Goal: Information Seeking & Learning: Understand process/instructions

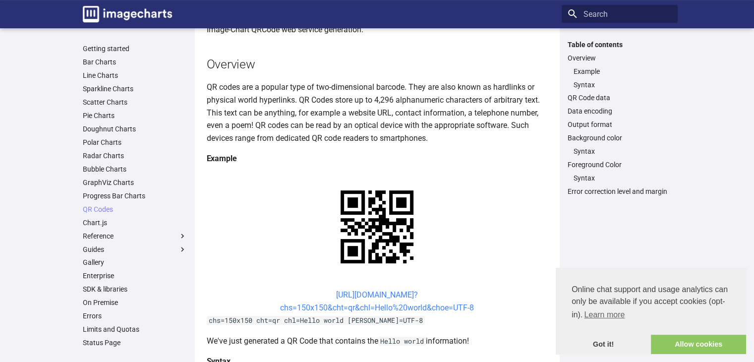
scroll to position [82, 0]
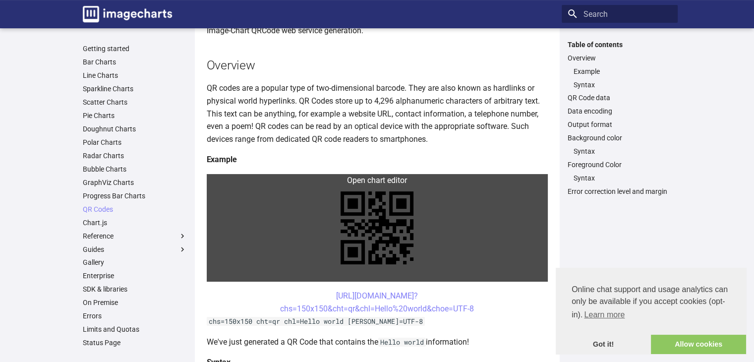
click at [353, 180] on link at bounding box center [377, 228] width 341 height 108
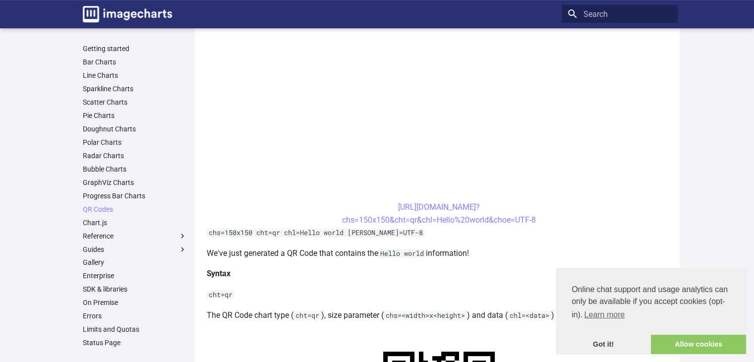
scroll to position [302, 0]
drag, startPoint x: 376, startPoint y: 206, endPoint x: 434, endPoint y: 224, distance: 60.2
click at [434, 224] on center "[URL][DOMAIN_NAME]? chs=150x150&cht=qr&chl=Hello%20world&choe=UTF-8" at bounding box center [439, 213] width 465 height 25
copy link "https://image-charts.com/chart? chs=150x150&cht=qr&chl"
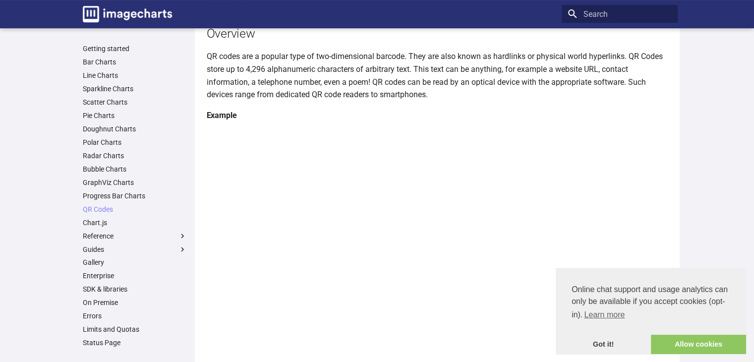
scroll to position [113, 0]
click at [91, 221] on link "Chart.js" at bounding box center [135, 222] width 104 height 9
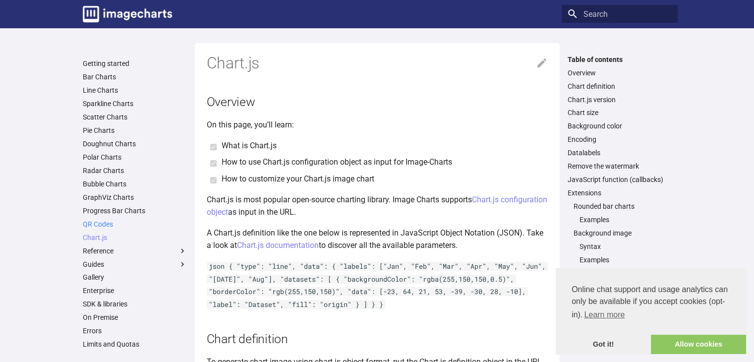
click at [95, 227] on link "QR Codes" at bounding box center [135, 224] width 104 height 9
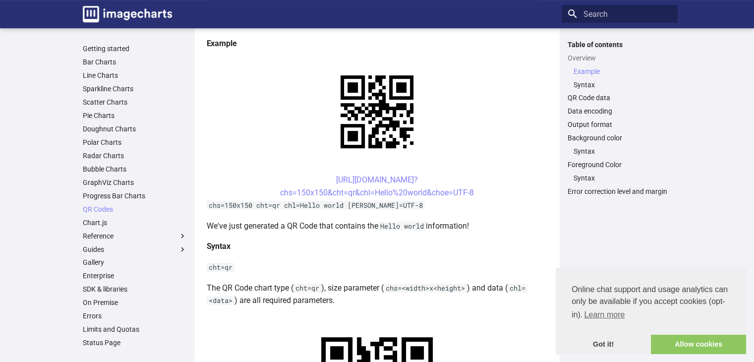
scroll to position [198, 0]
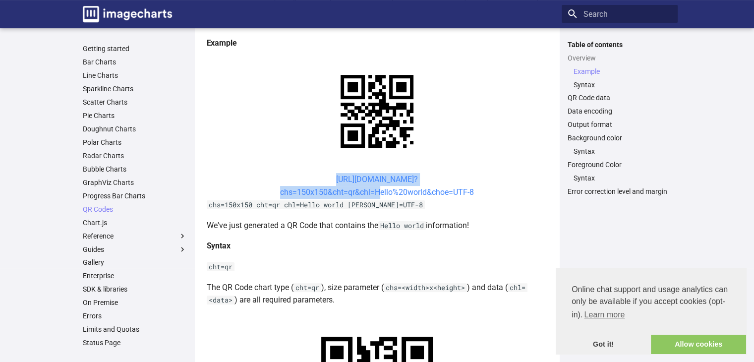
drag, startPoint x: 316, startPoint y: 179, endPoint x: 373, endPoint y: 194, distance: 59.1
click at [373, 194] on center "[URL][DOMAIN_NAME]? chs=150x150&cht=qr&chl=Hello%20world&choe=UTF-8" at bounding box center [377, 185] width 341 height 25
copy link "[URL][DOMAIN_NAME]? chs=150x150&cht=qr&chl="
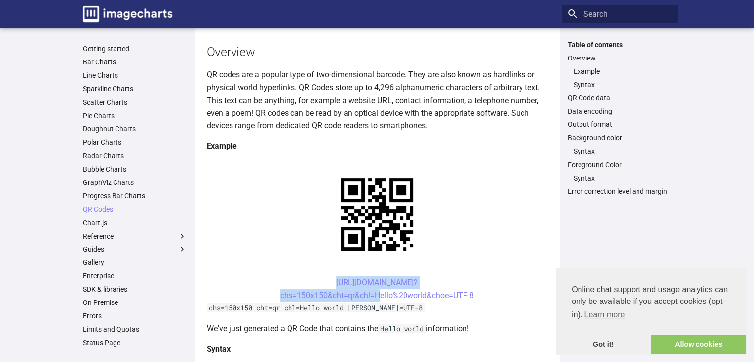
scroll to position [59, 0]
